Goal: Find specific page/section: Find specific page/section

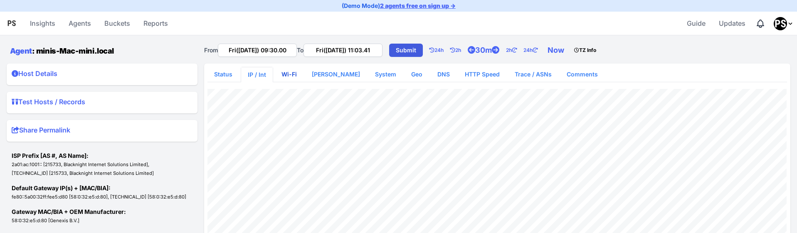
click at [286, 76] on link "Wi-Fi" at bounding box center [289, 74] width 29 height 15
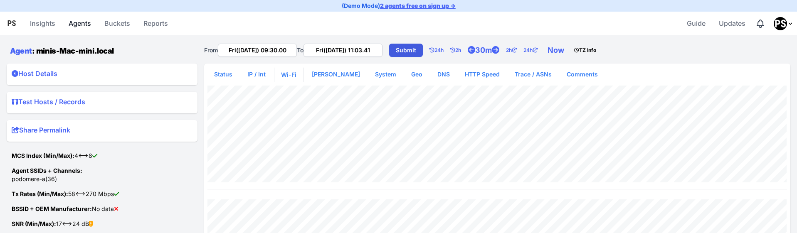
click at [74, 26] on link "Agents" at bounding box center [79, 23] width 29 height 20
